Goal: Task Accomplishment & Management: Use online tool/utility

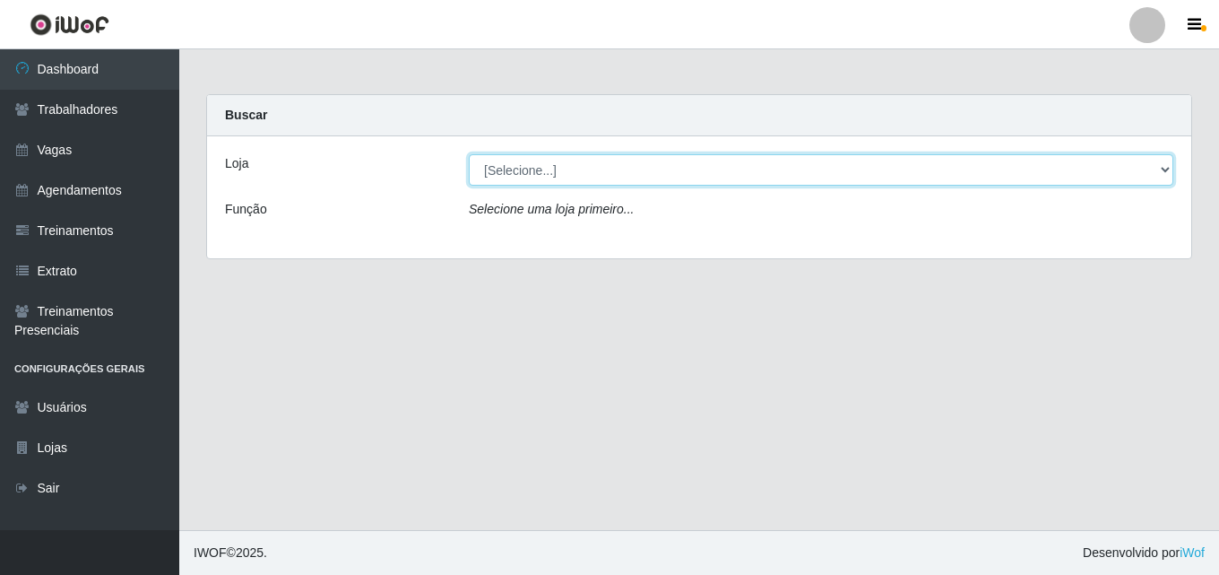
click at [491, 175] on select "[Selecione...] Chinatown Sushimi - [GEOGRAPHIC_DATA]" at bounding box center [821, 169] width 705 height 31
select select "357"
click at [469, 154] on select "[Selecione...] Chinatown Sushimi - [GEOGRAPHIC_DATA]" at bounding box center [821, 169] width 705 height 31
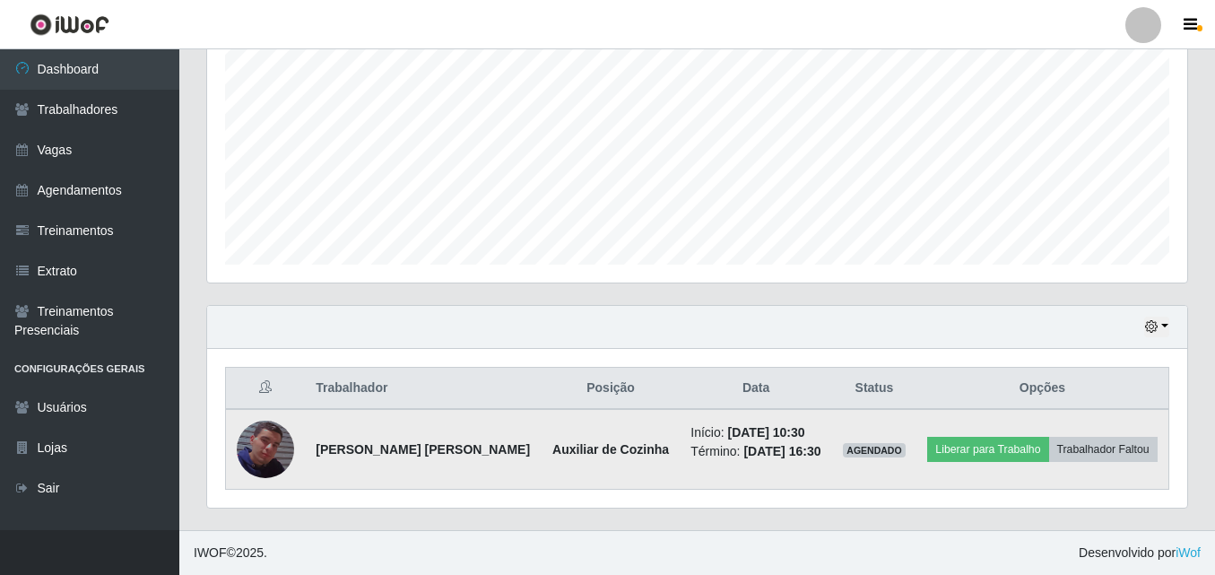
scroll to position [896246, 895639]
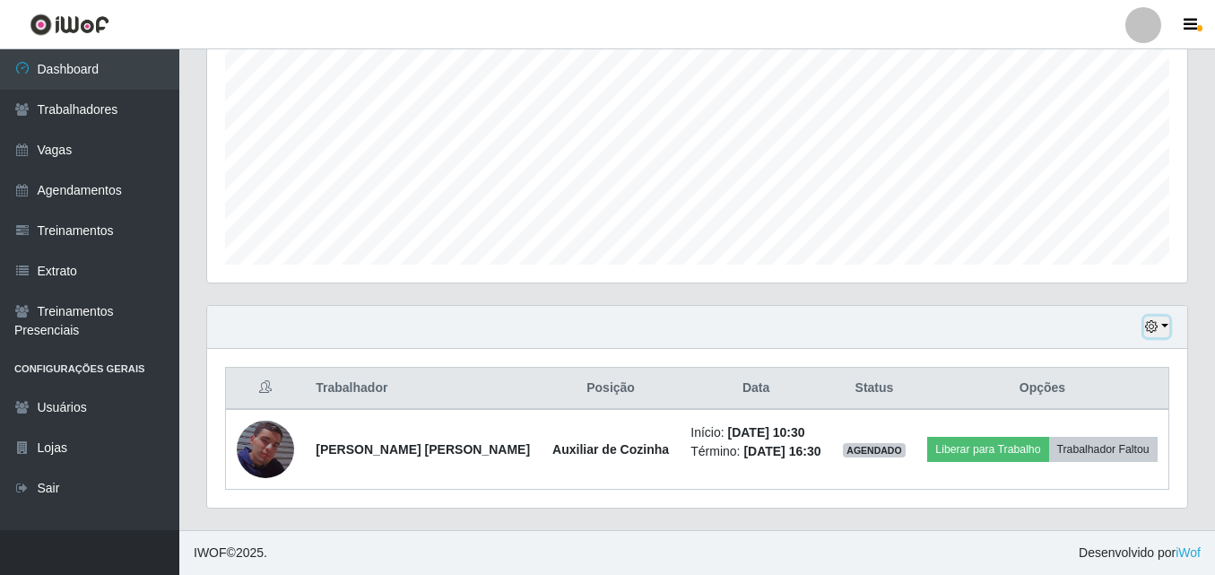
click at [1150, 330] on icon "button" at bounding box center [1151, 326] width 13 height 13
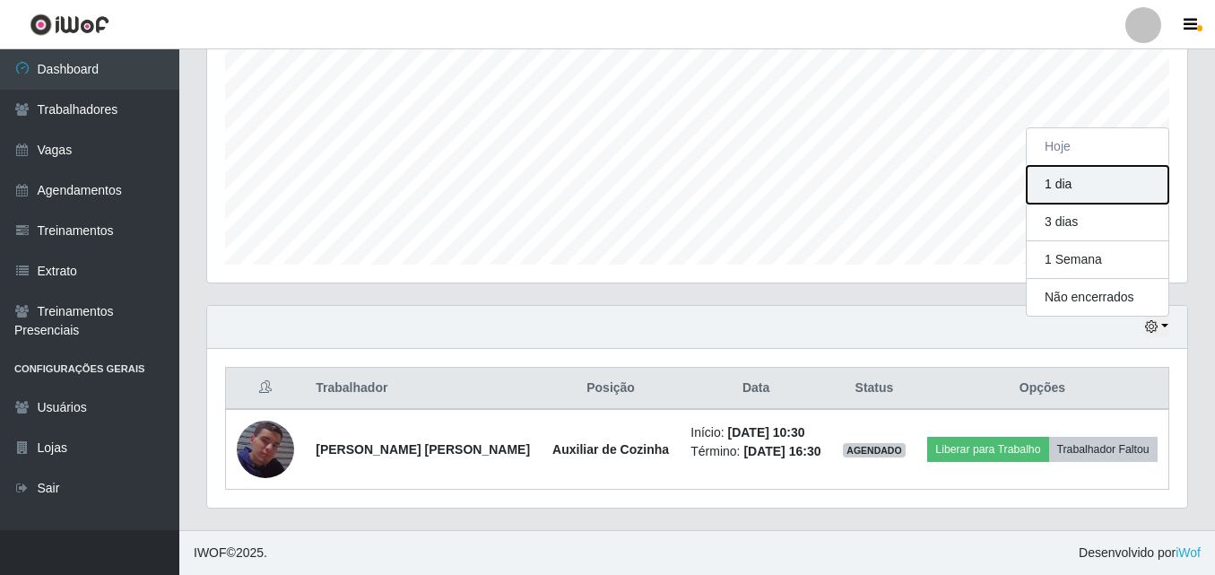
click at [1061, 196] on button "1 dia" at bounding box center [1098, 185] width 142 height 38
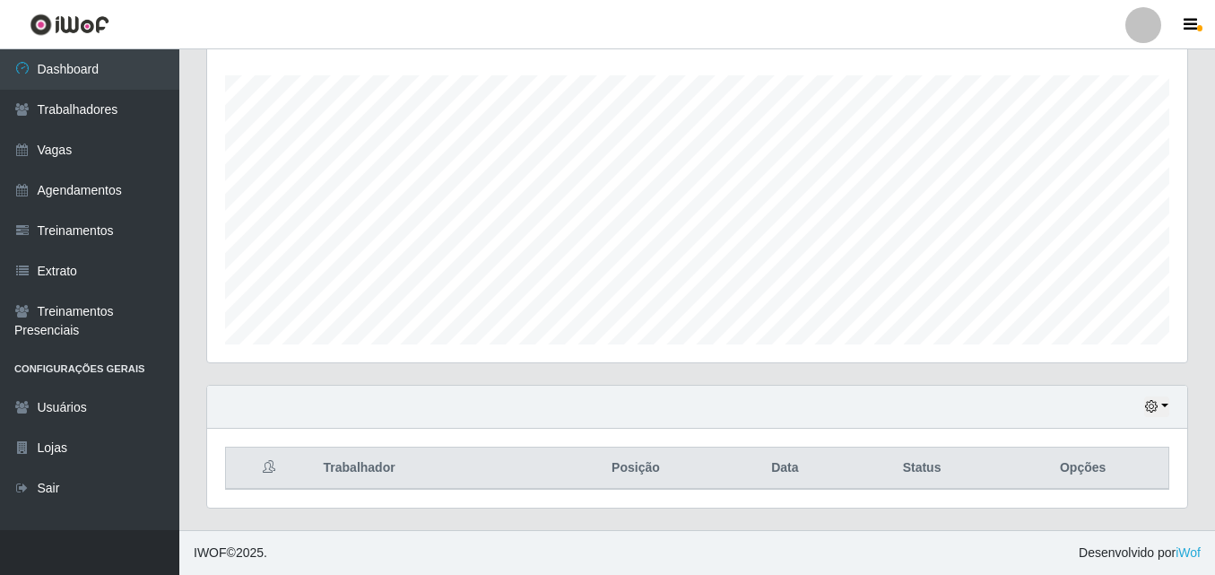
scroll to position [456, 0]
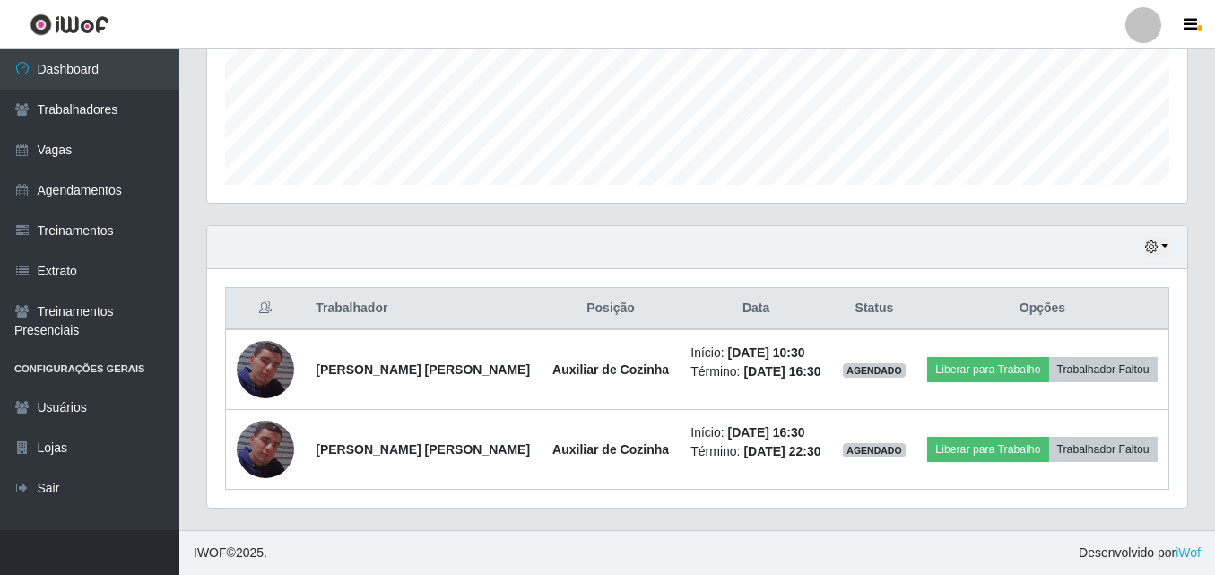
click at [1169, 250] on div "Hoje 1 dia 3 dias 1 Semana Não encerrados" at bounding box center [697, 247] width 980 height 43
click at [1153, 241] on icon "button" at bounding box center [1151, 246] width 13 height 13
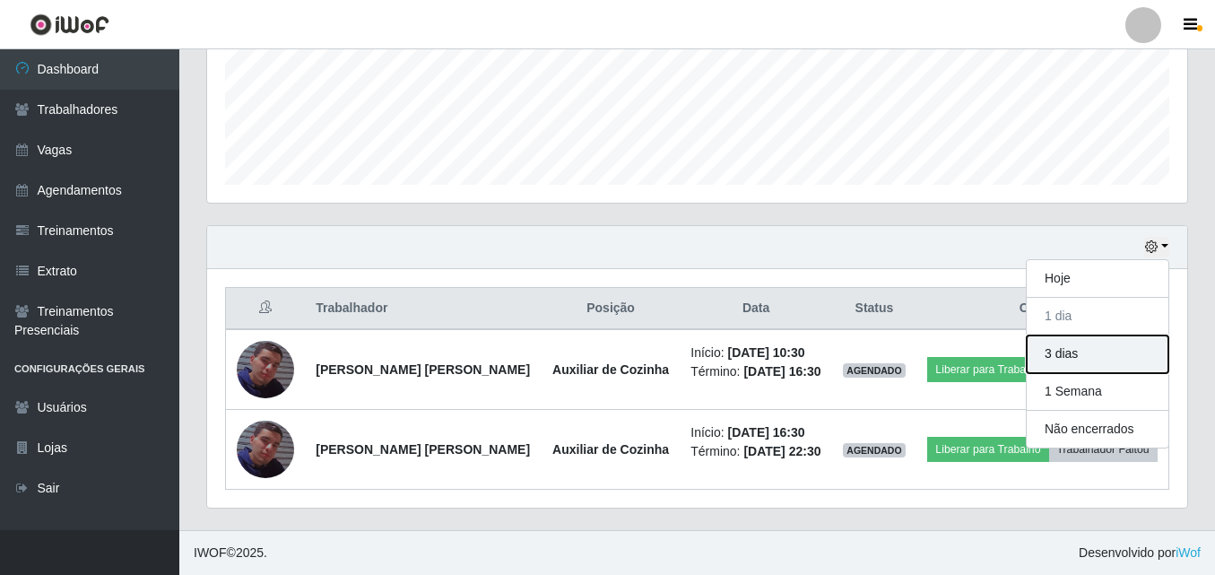
click at [1081, 362] on button "3 dias" at bounding box center [1098, 354] width 142 height 38
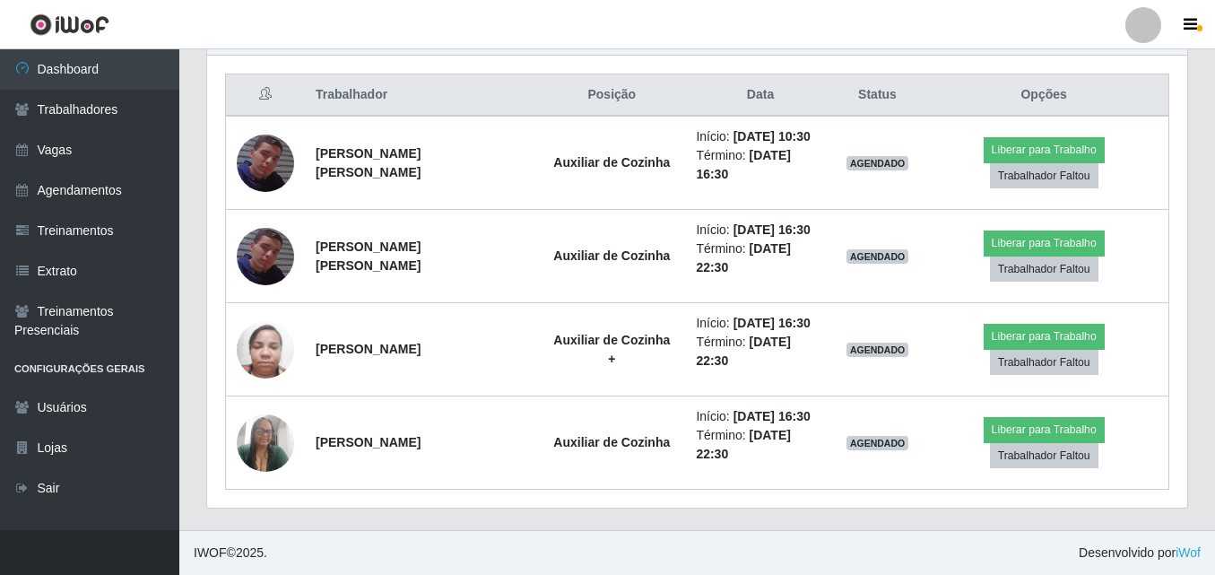
scroll to position [401, 0]
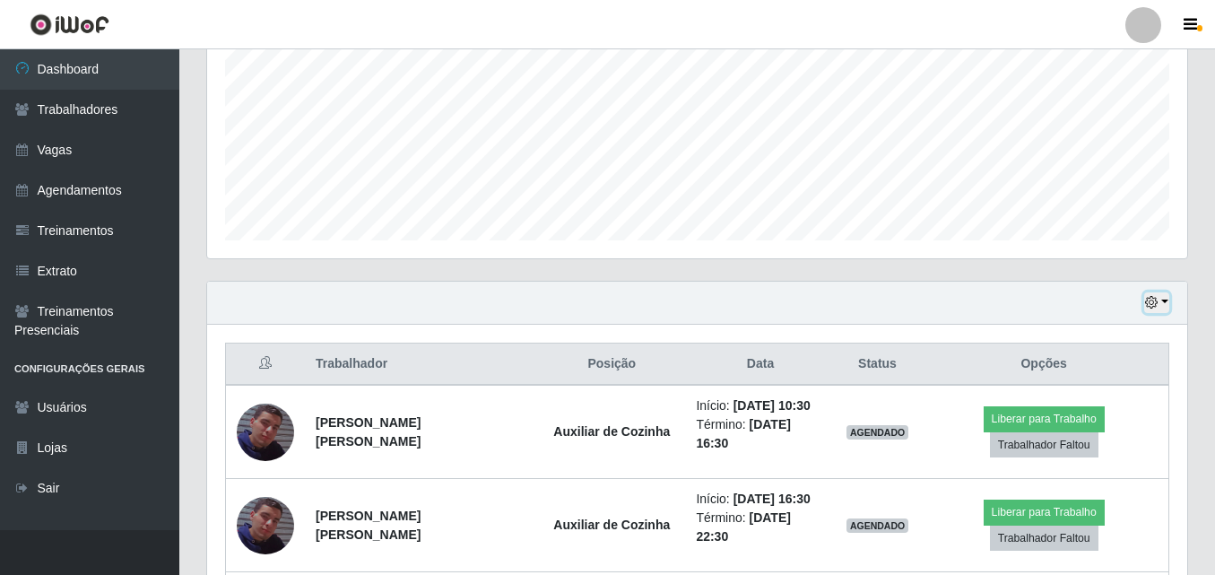
click at [1158, 311] on button "button" at bounding box center [1156, 302] width 25 height 21
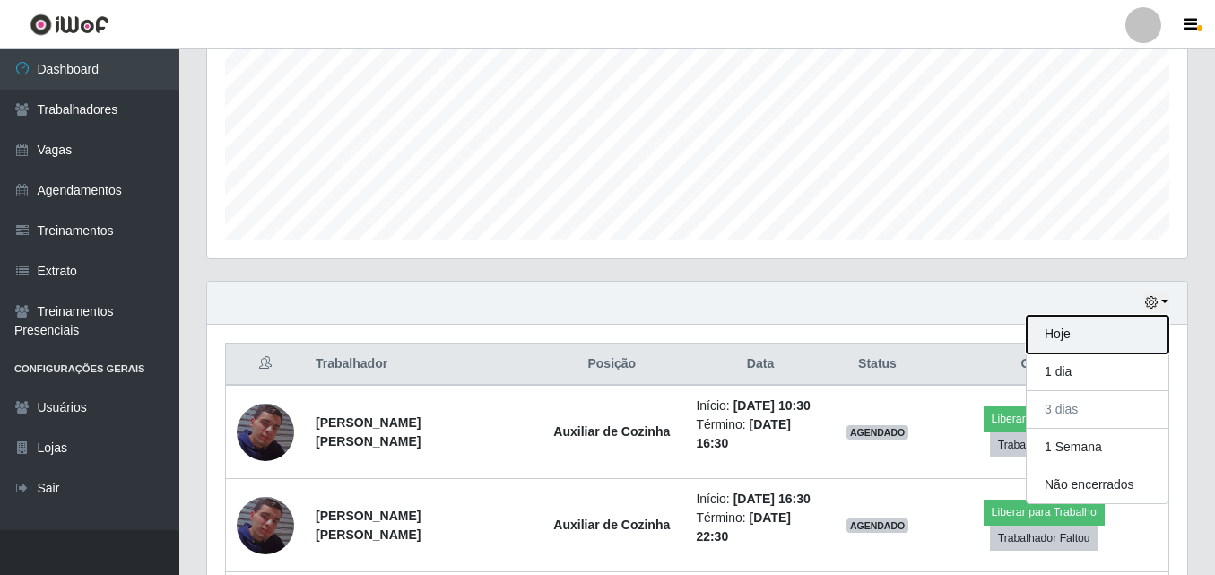
click at [1094, 345] on button "Hoje" at bounding box center [1098, 335] width 142 height 38
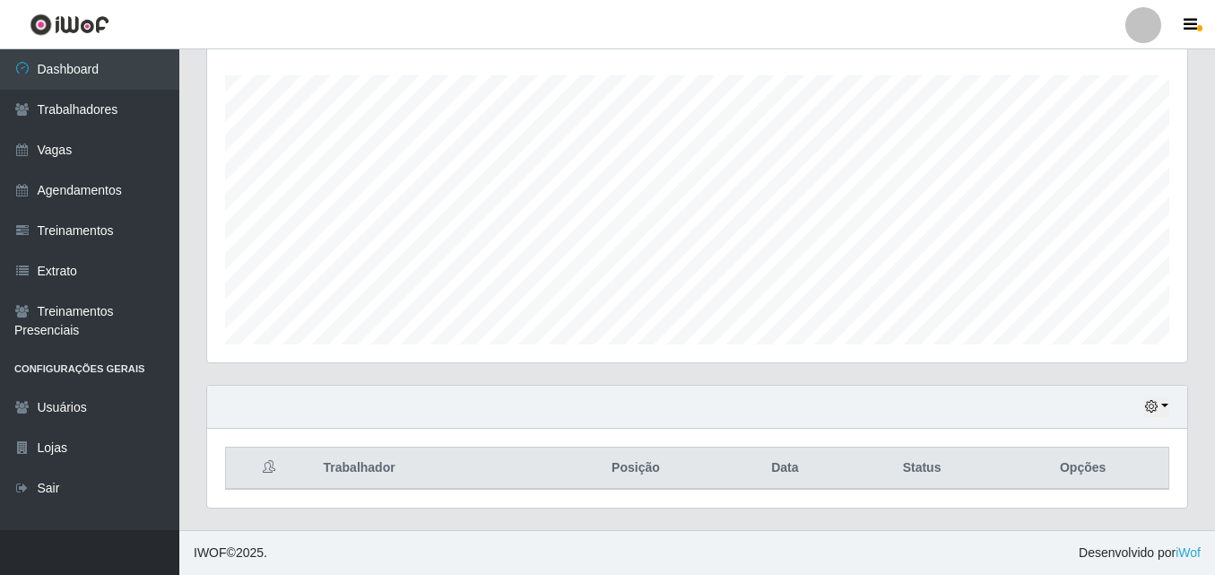
scroll to position [377, 0]
